Goal: Task Accomplishment & Management: Manage account settings

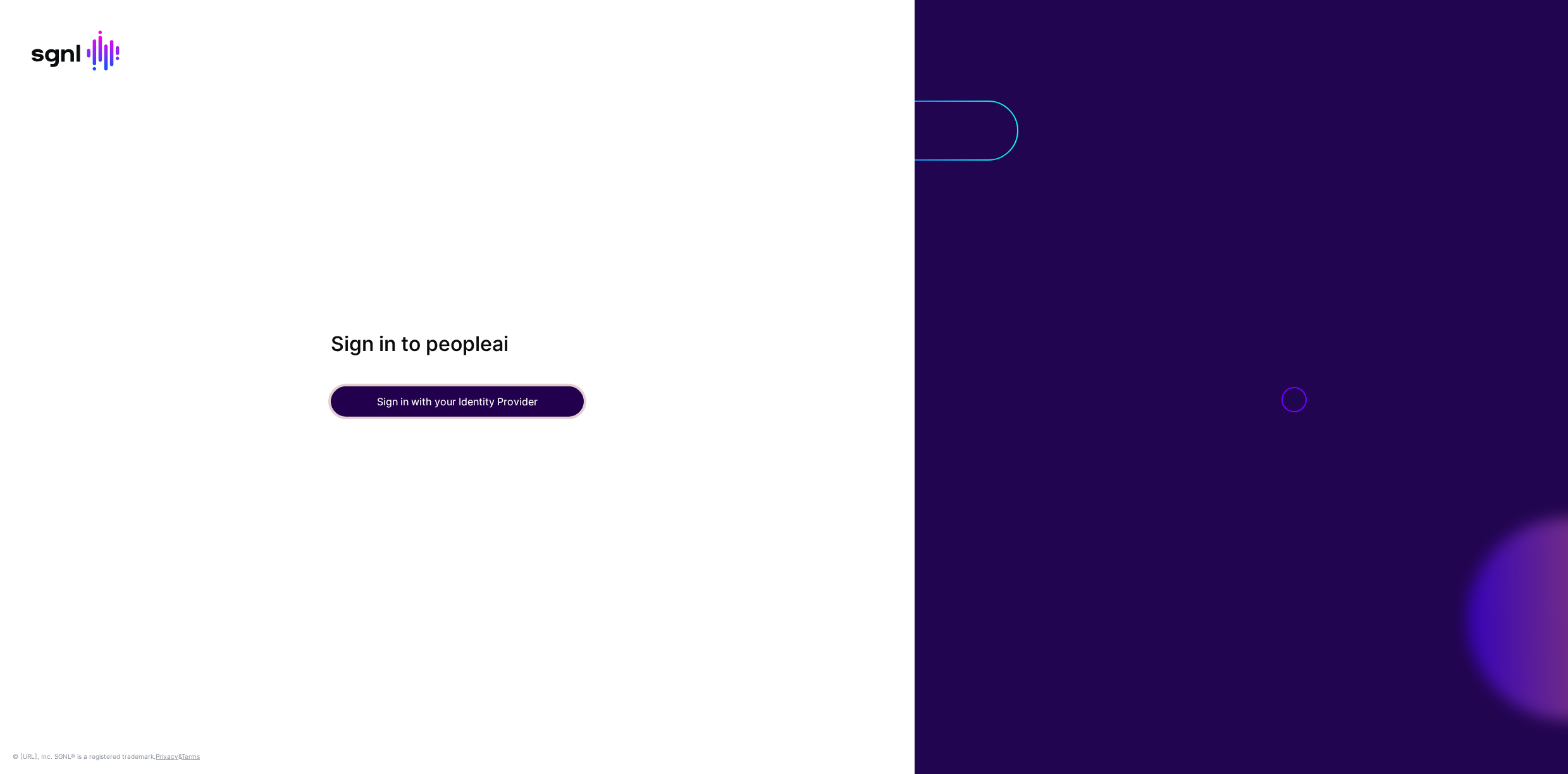
click at [469, 407] on button "Sign in with your Identity Provider" at bounding box center [457, 401] width 253 height 30
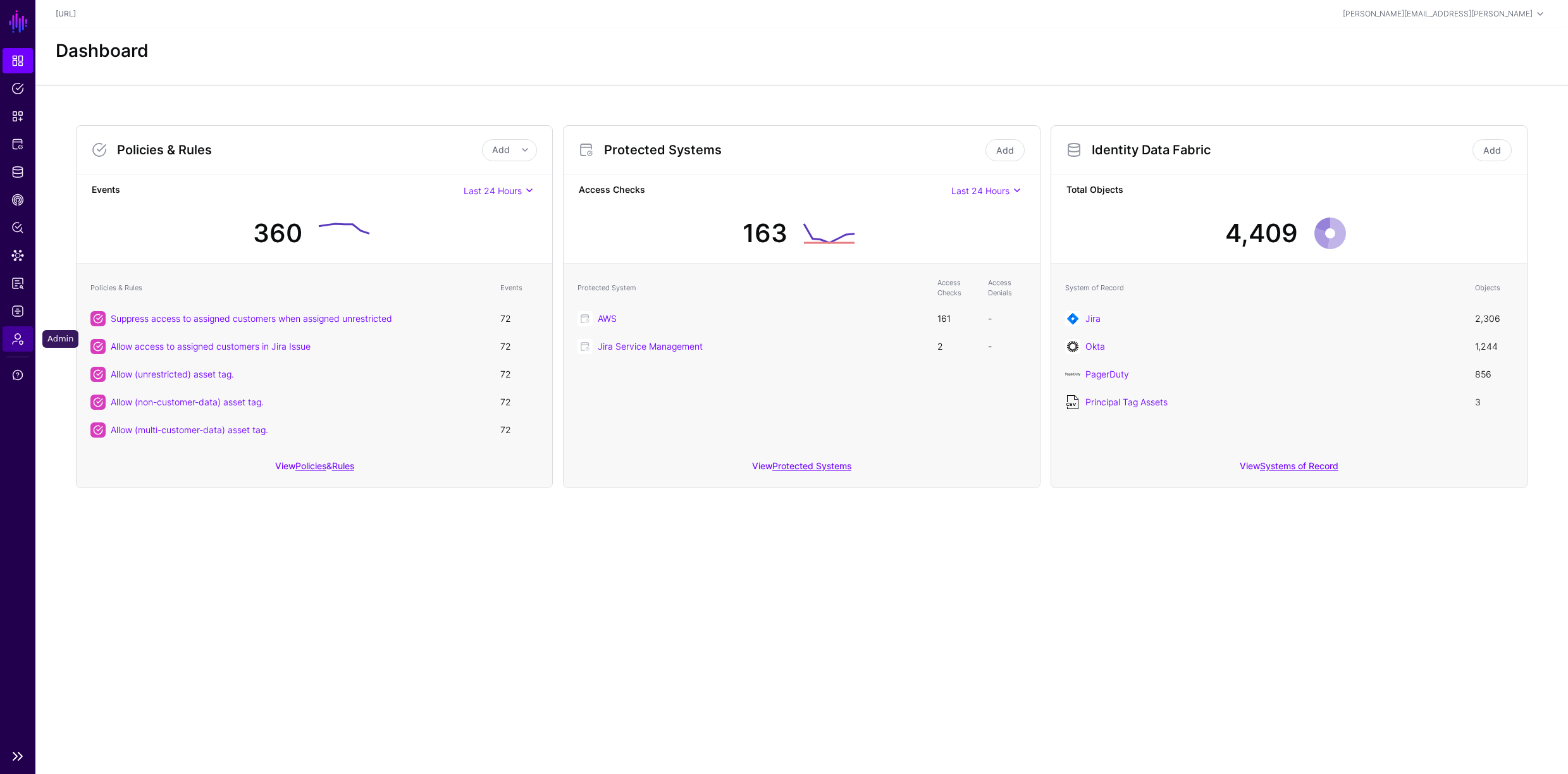
click at [21, 339] on span "Admin" at bounding box center [18, 339] width 13 height 13
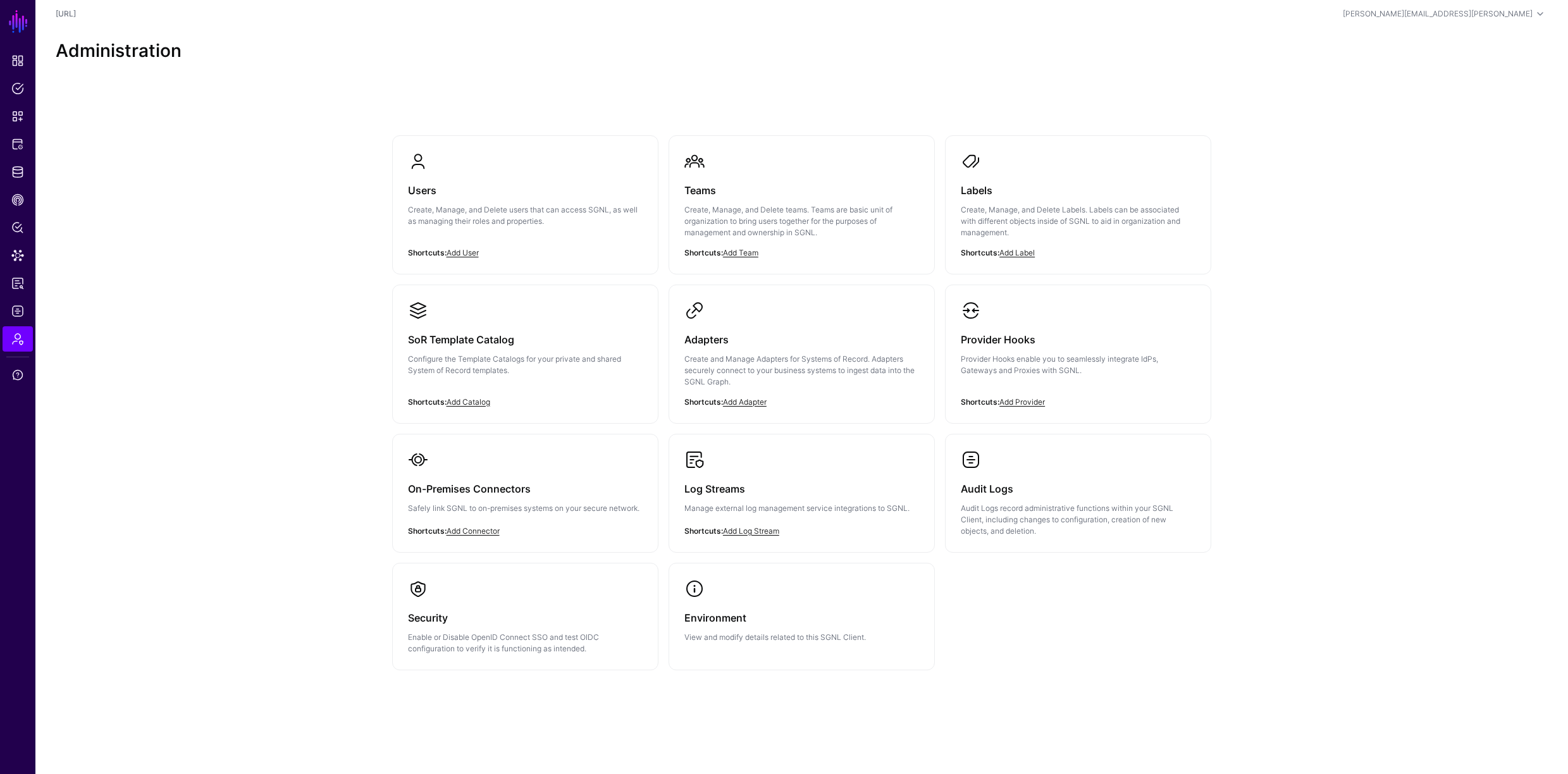
click at [433, 215] on p "Create, Manage, and Delete users that can access SGNL, as well as managing thei…" at bounding box center [525, 216] width 234 height 23
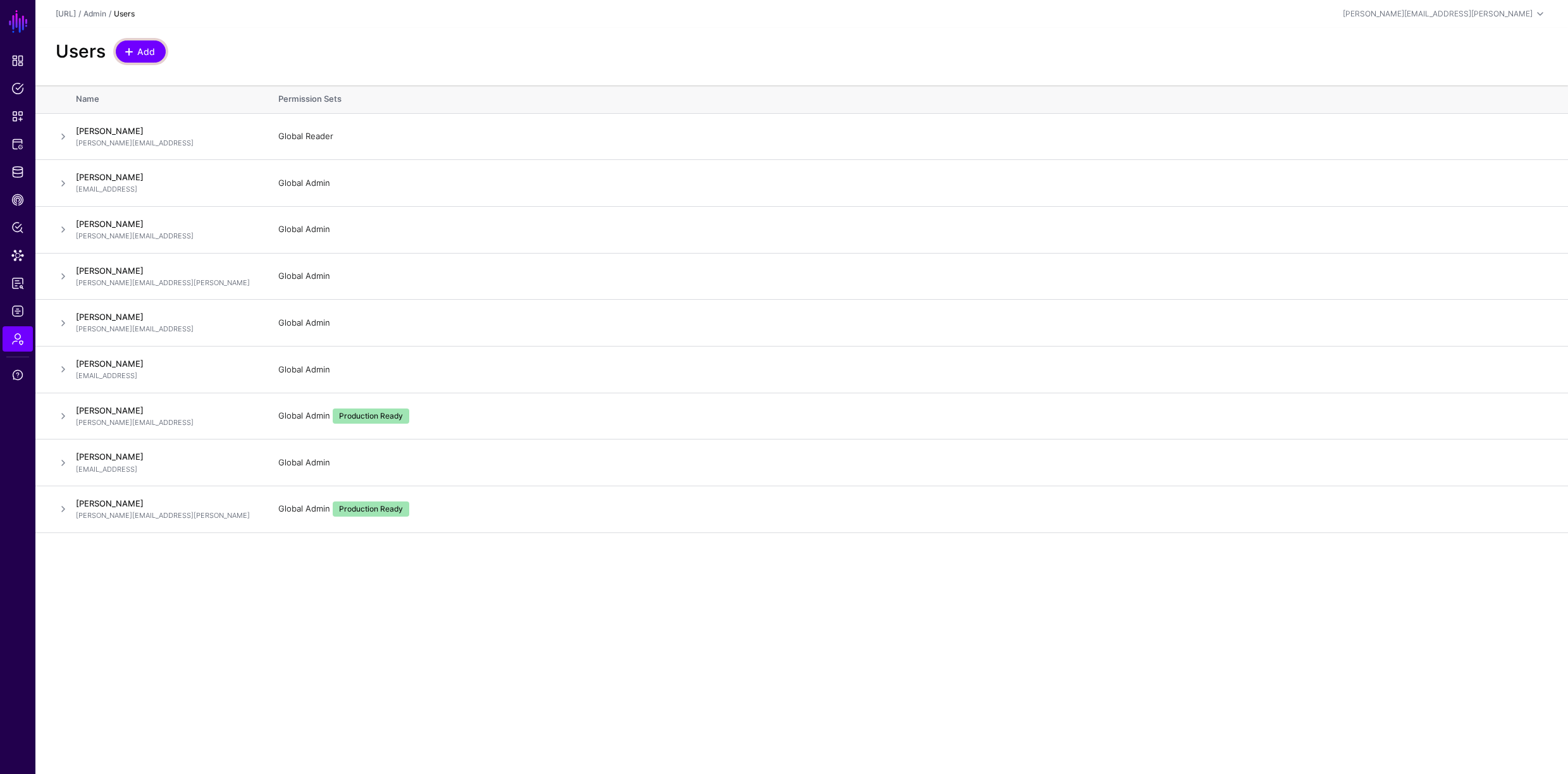
click at [131, 51] on span at bounding box center [129, 52] width 10 height 10
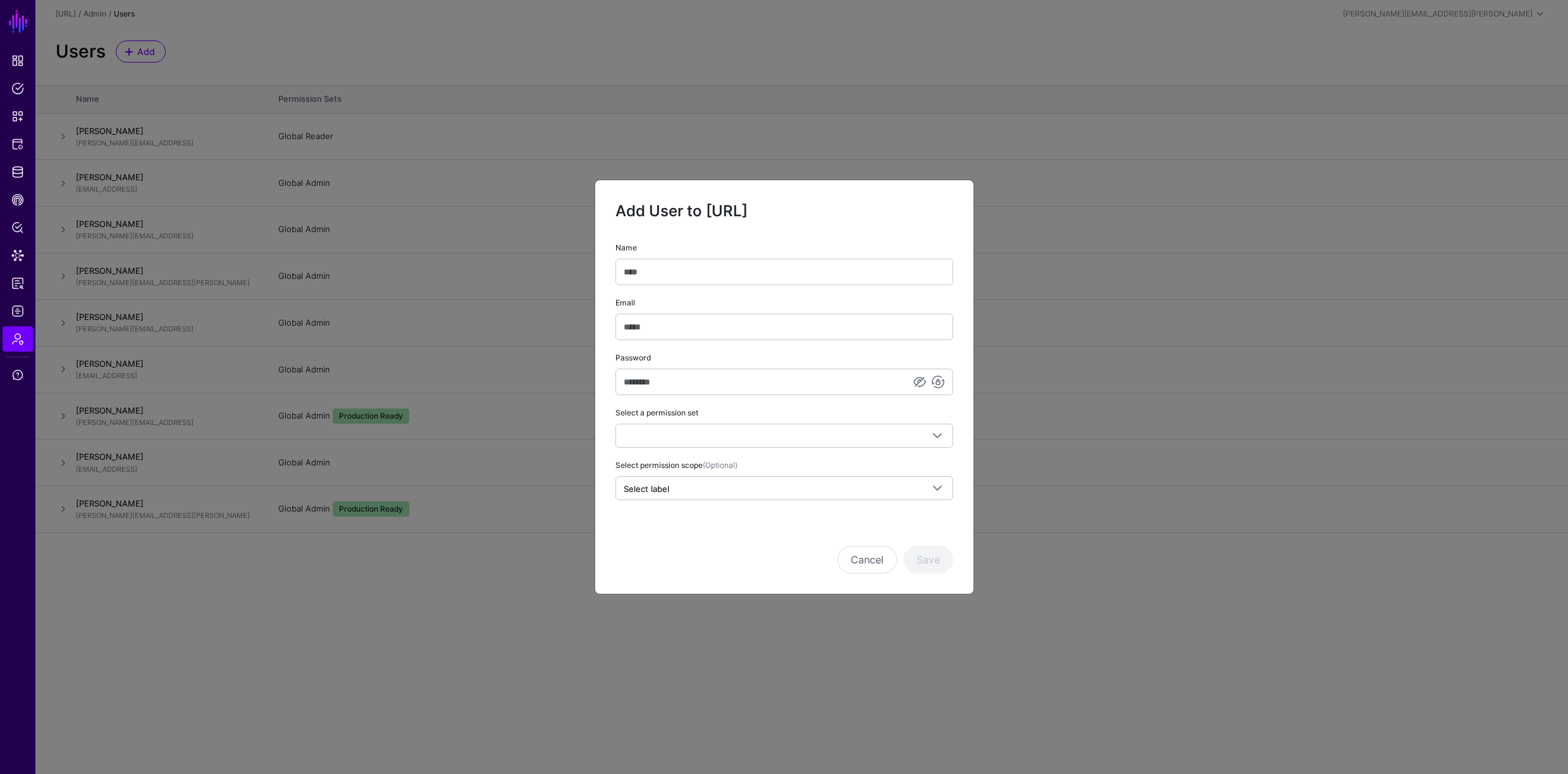
click at [668, 447] on div "Global Admin Global Reader Log Reader Log Stream Admin Policy Admin Policy Crea…" at bounding box center [784, 436] width 338 height 24
click at [674, 439] on span at bounding box center [784, 436] width 321 height 15
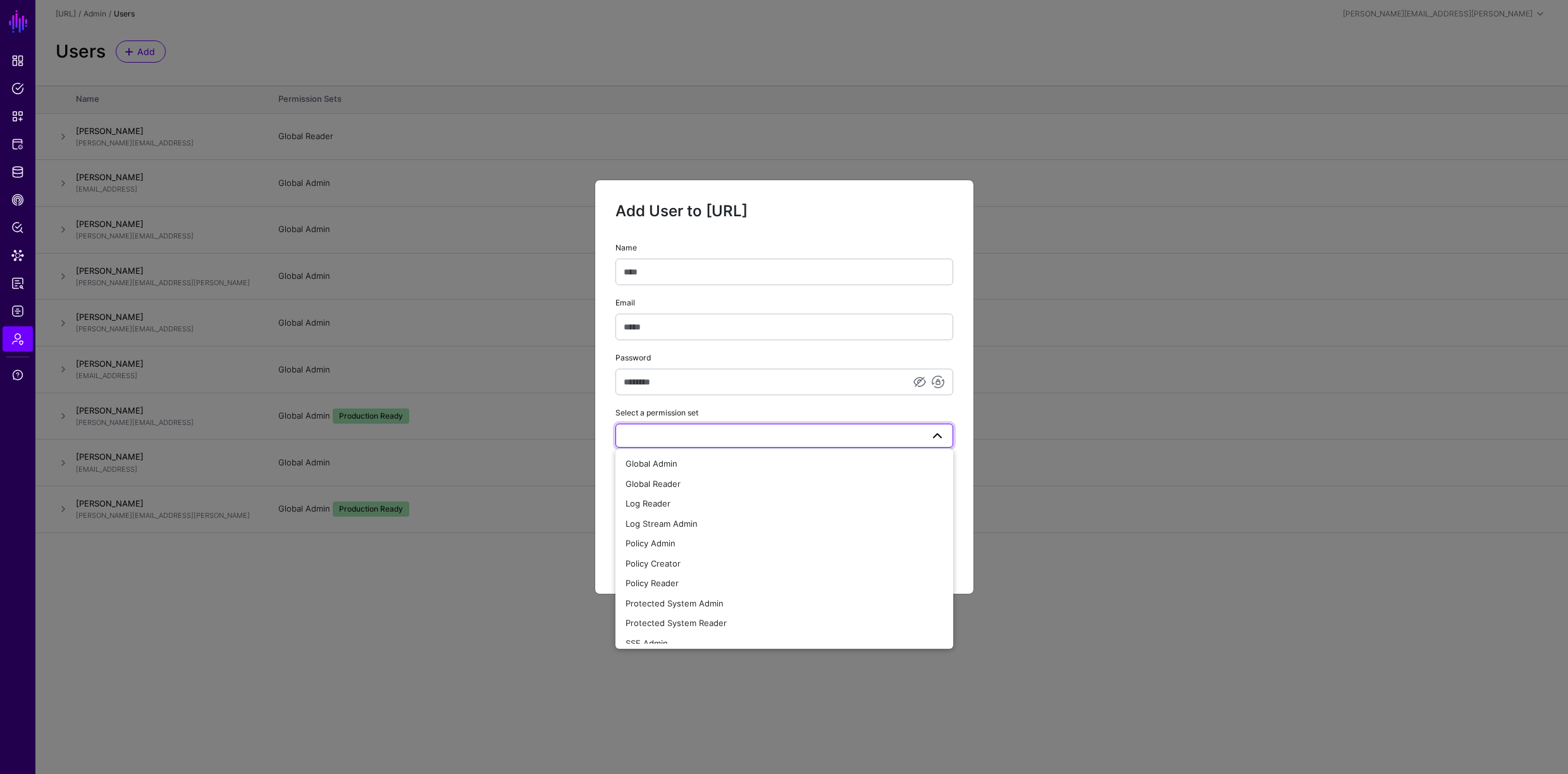
click at [547, 609] on ngb-modal-window "Add User to [URL] Name Email Password Select a permission set Global Admin Glob…" at bounding box center [784, 387] width 1568 height 774
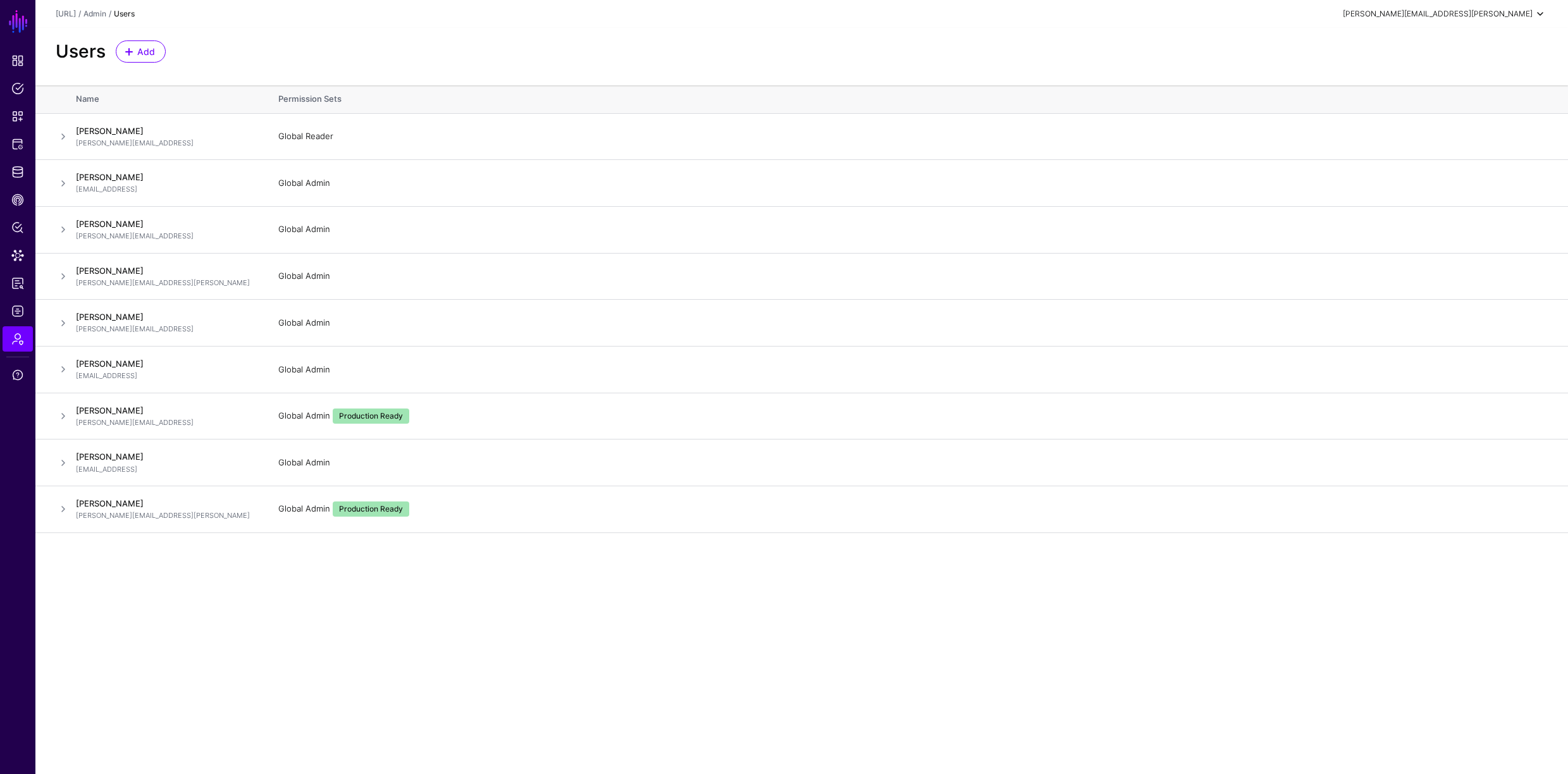
click at [1496, 20] on div "[PERSON_NAME][EMAIL_ADDRESS][PERSON_NAME]" at bounding box center [1445, 14] width 205 height 15
click at [344, 35] on div "Users Add" at bounding box center [802, 56] width 1533 height 58
click at [140, 49] on span "Add" at bounding box center [146, 51] width 21 height 13
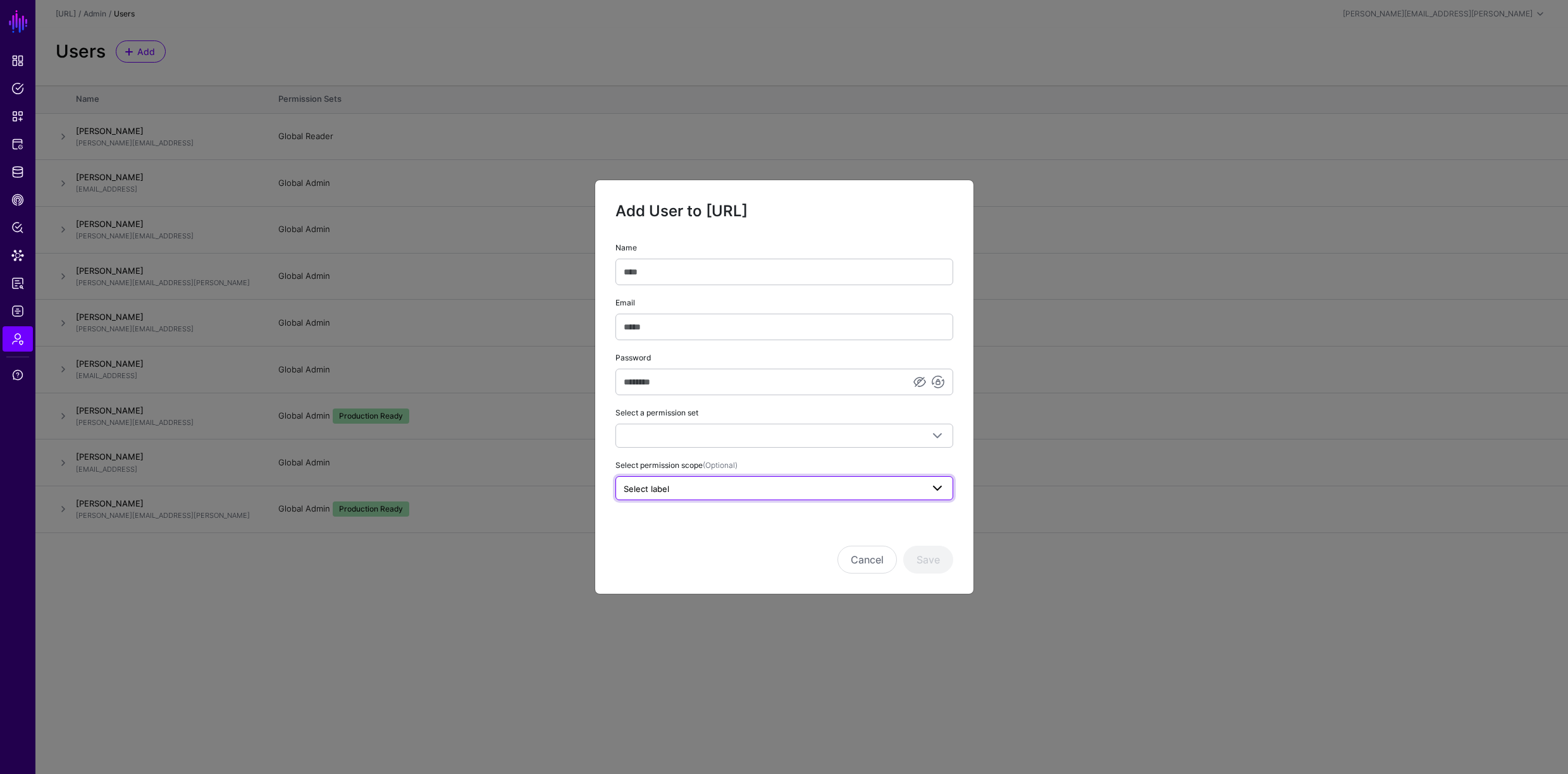
click at [773, 496] on link "Select label" at bounding box center [784, 488] width 338 height 24
click at [767, 458] on div "Select permission scope (Optional) Select label Deprecated Production Ready" at bounding box center [784, 479] width 338 height 42
click at [876, 563] on button "Cancel" at bounding box center [867, 560] width 60 height 28
